Goal: Navigation & Orientation: Find specific page/section

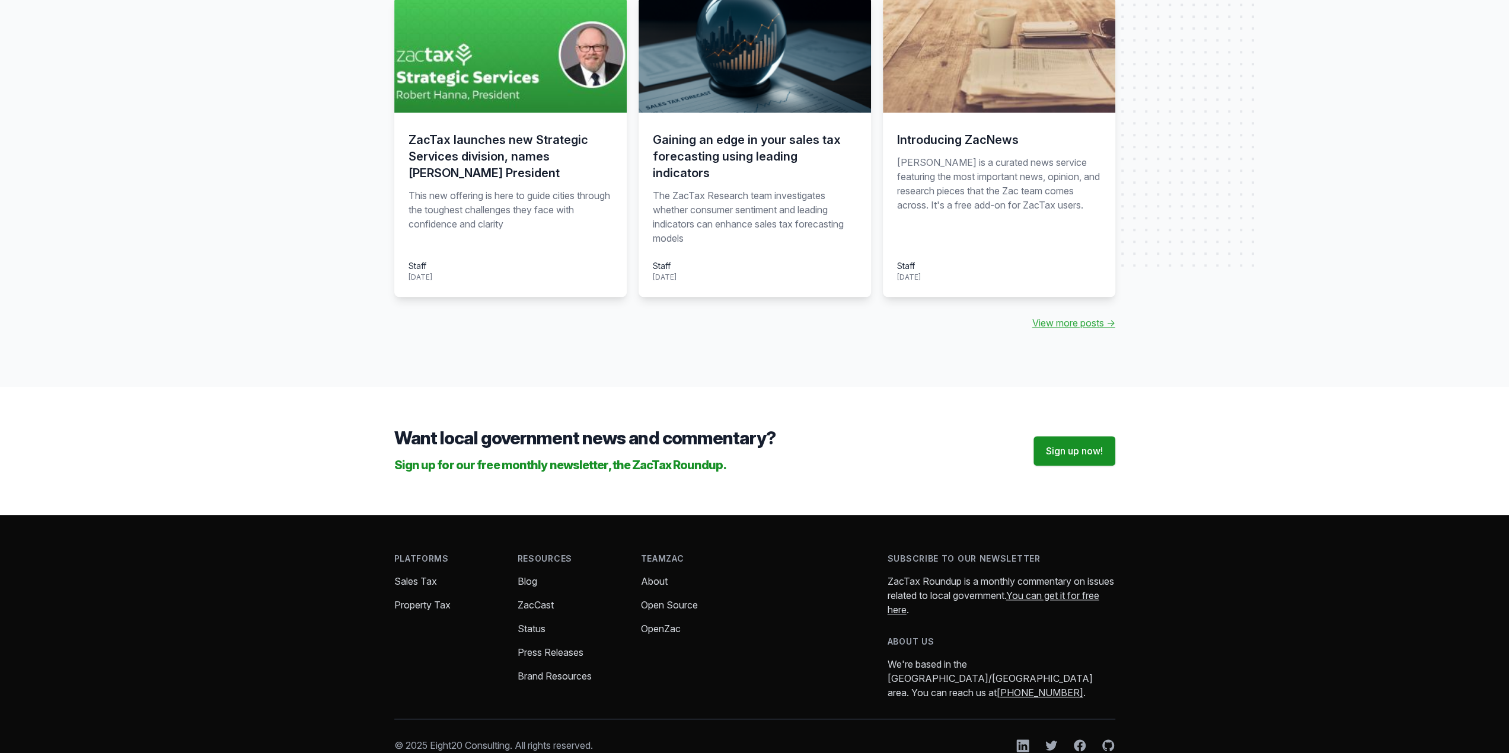
scroll to position [1202, 0]
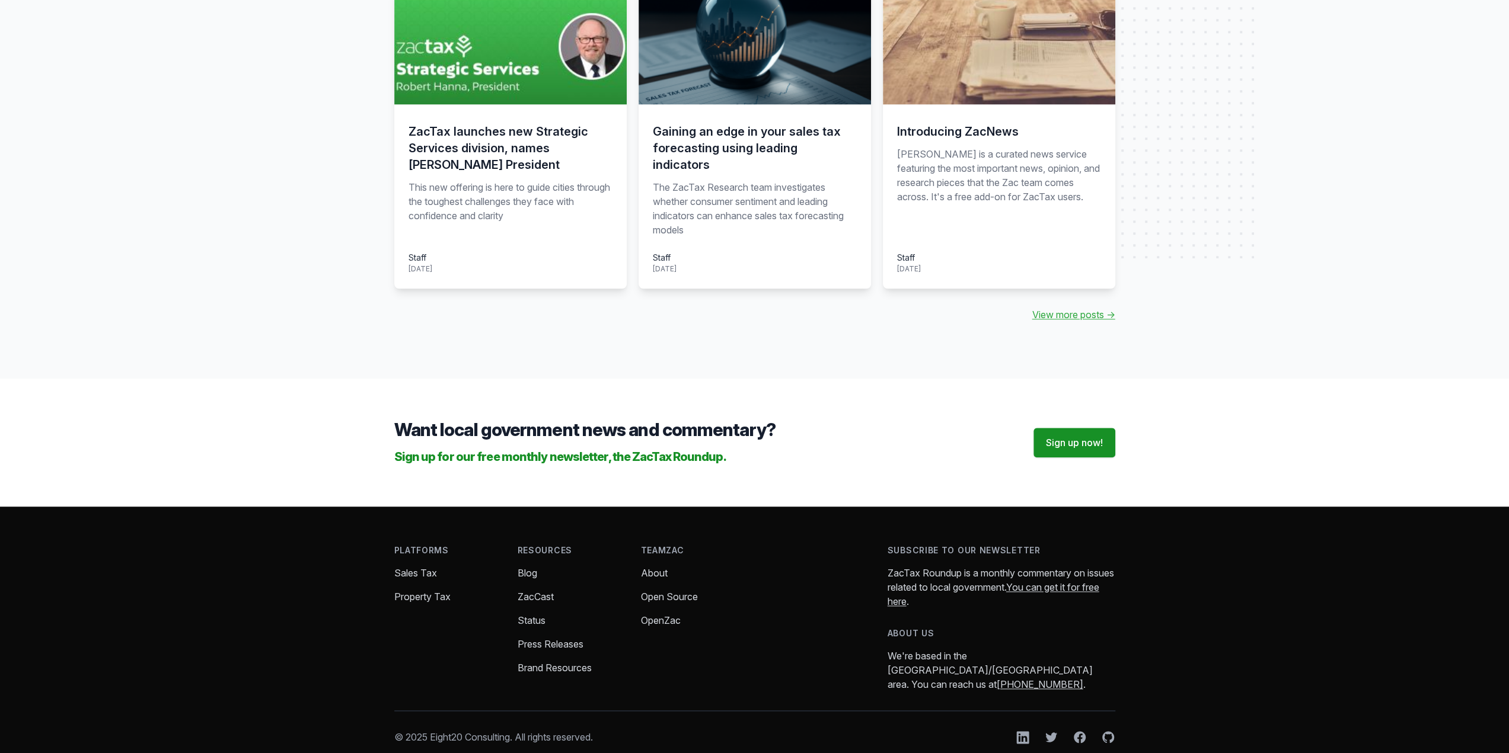
click at [666, 567] on link "About" at bounding box center [654, 573] width 27 height 12
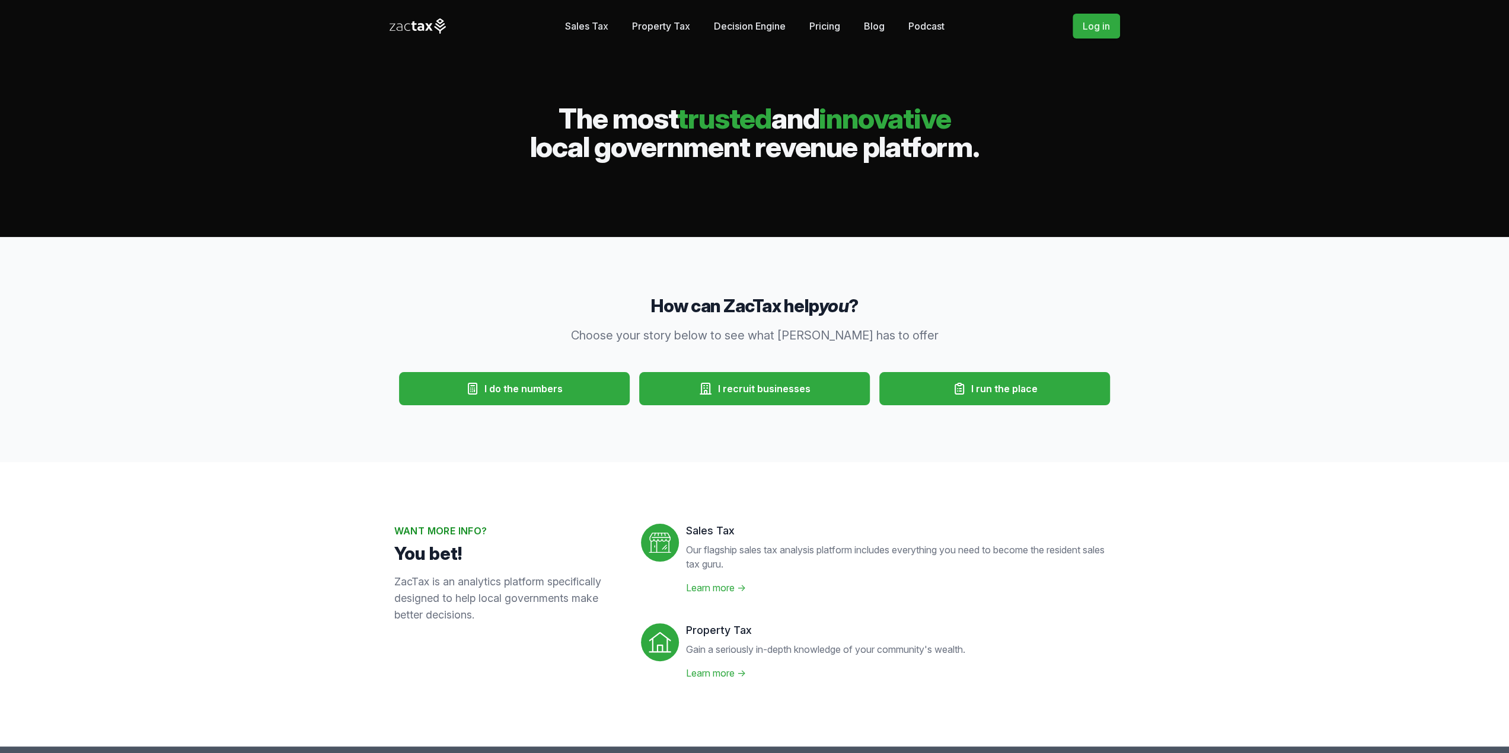
drag, startPoint x: 985, startPoint y: 151, endPoint x: 498, endPoint y: 106, distance: 489.4
click at [498, 106] on h2 "The most trusted and innovative local government revenue platform." at bounding box center [754, 132] width 730 height 57
copy h2 "The most trusted and innovative local government revenue platform."
